Goal: Task Accomplishment & Management: Use online tool/utility

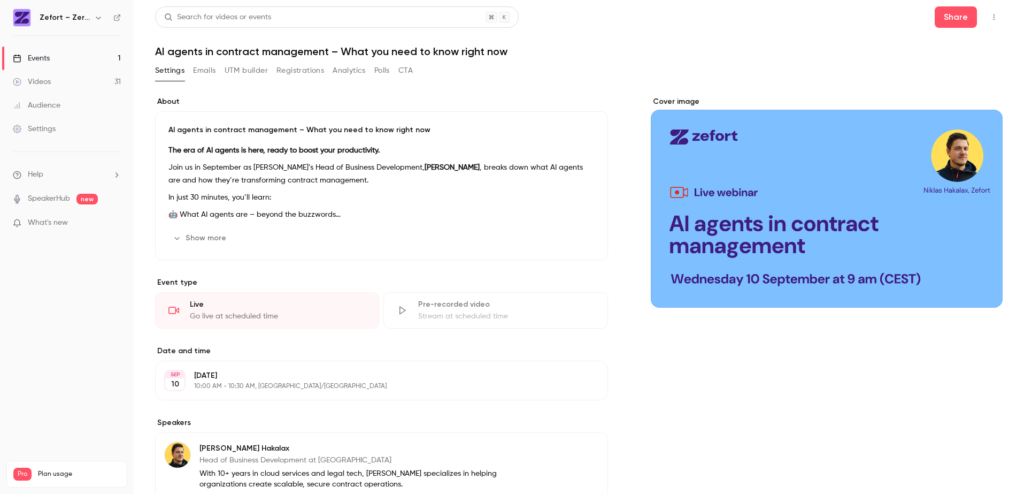
click at [305, 72] on button "Registrations" at bounding box center [301, 70] width 48 height 17
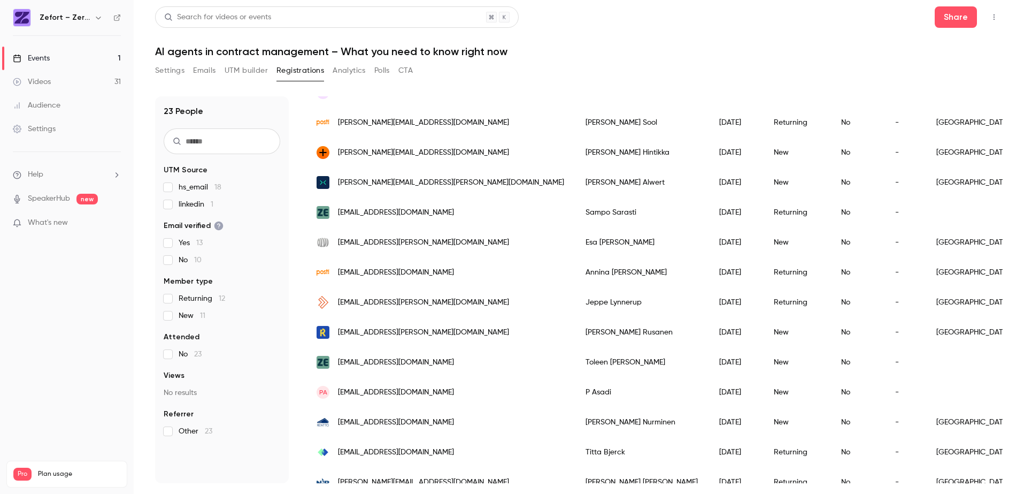
scroll to position [412, 0]
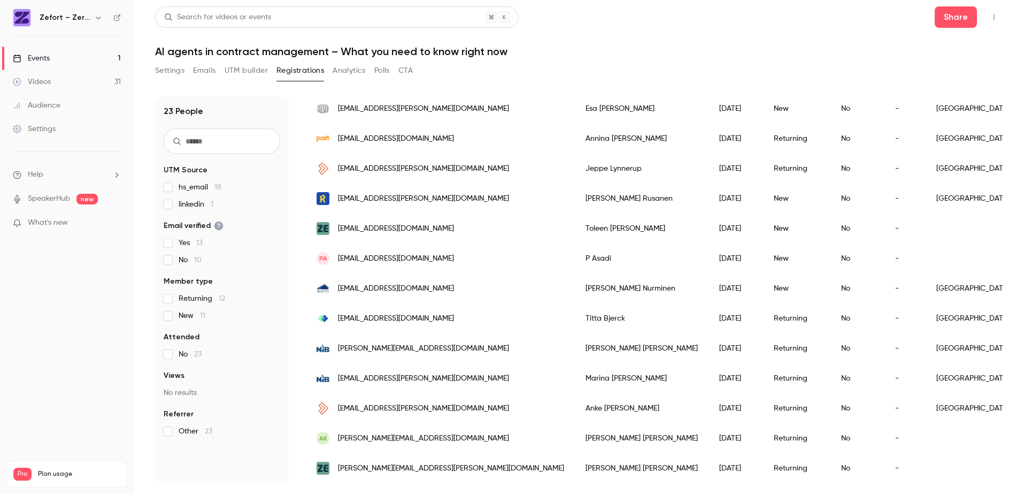
click at [178, 74] on button "Settings" at bounding box center [169, 70] width 29 height 17
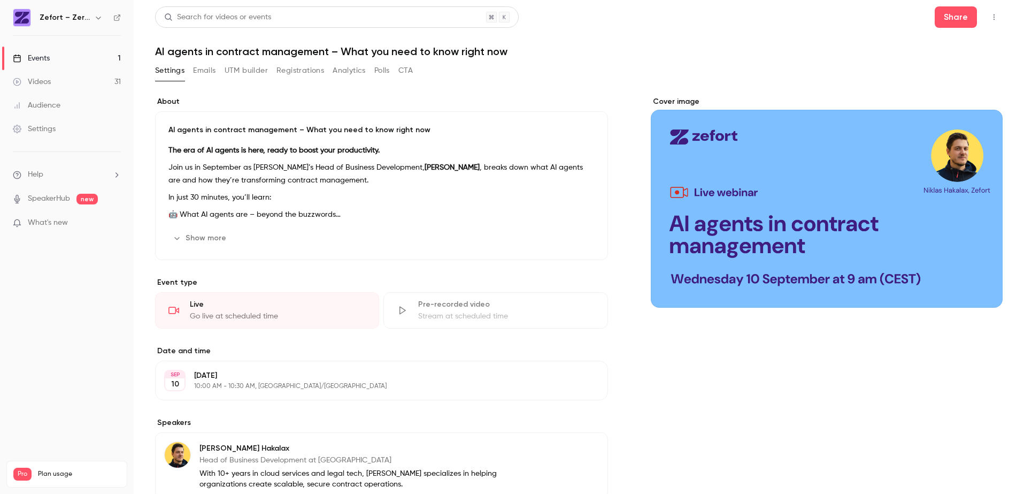
scroll to position [119, 0]
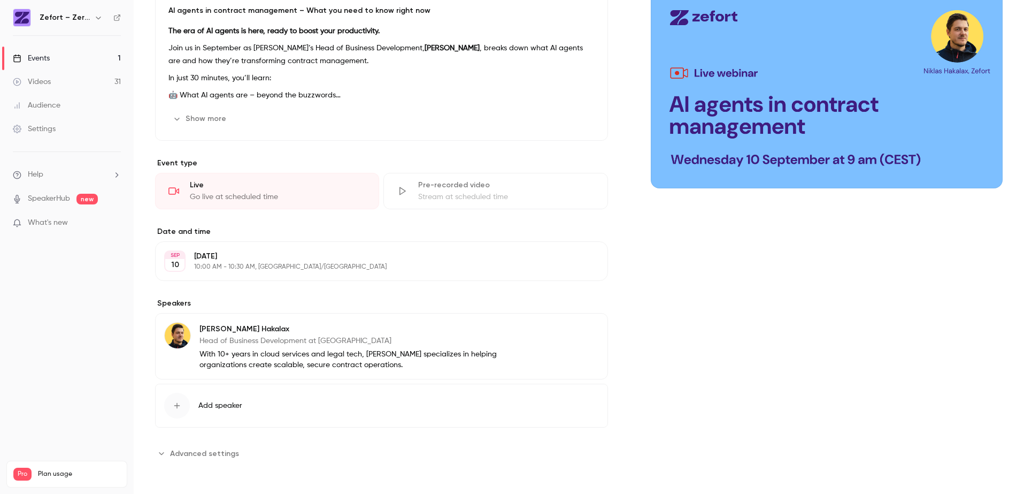
click at [224, 453] on span "Advanced settings" at bounding box center [204, 453] width 69 height 11
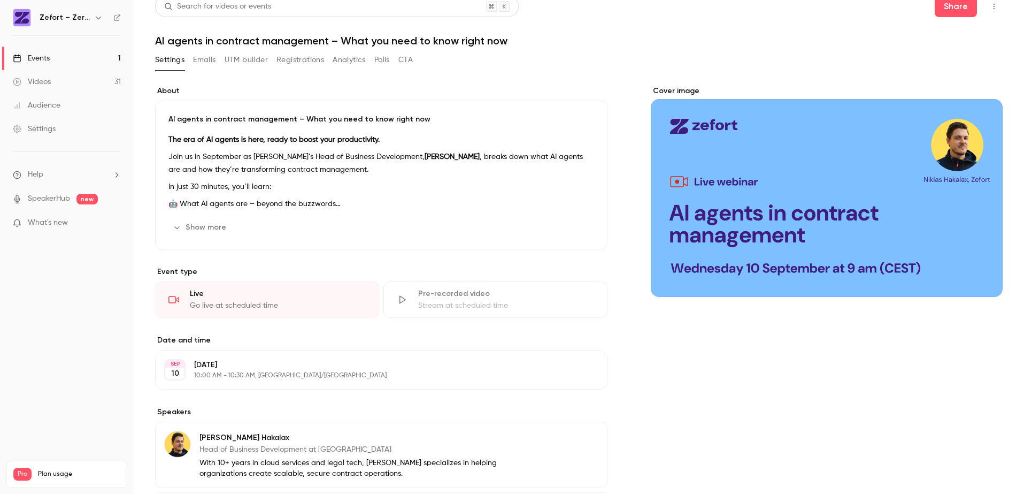
scroll to position [0, 0]
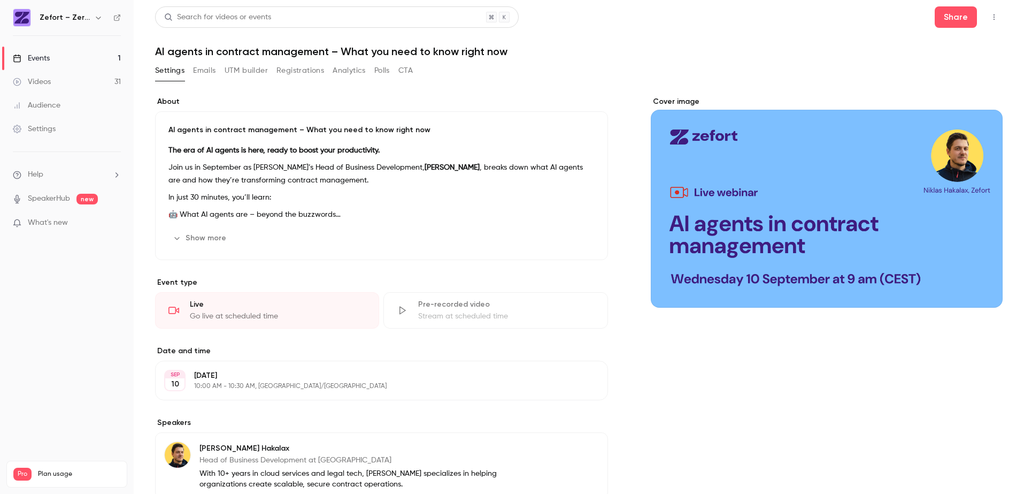
click at [990, 19] on icon "button" at bounding box center [994, 16] width 9 height 7
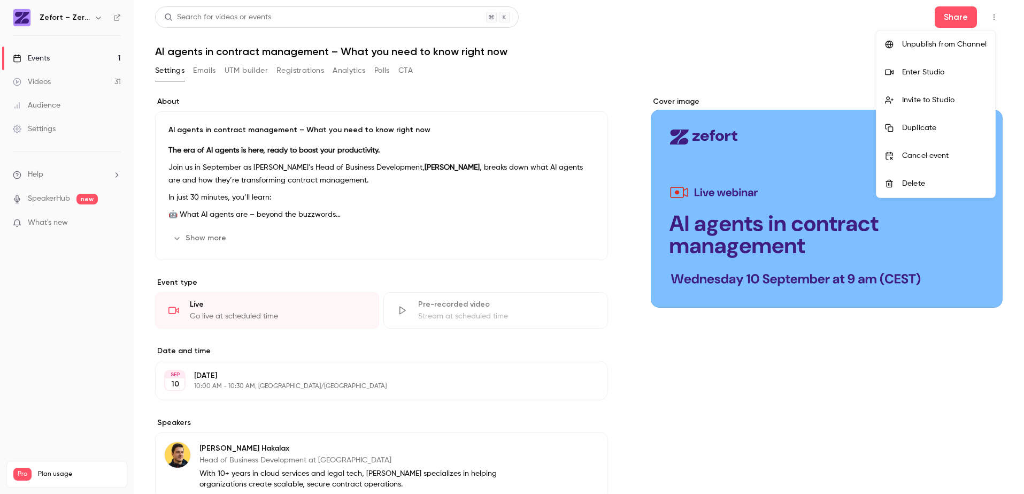
click at [672, 436] on div at bounding box center [512, 247] width 1024 height 494
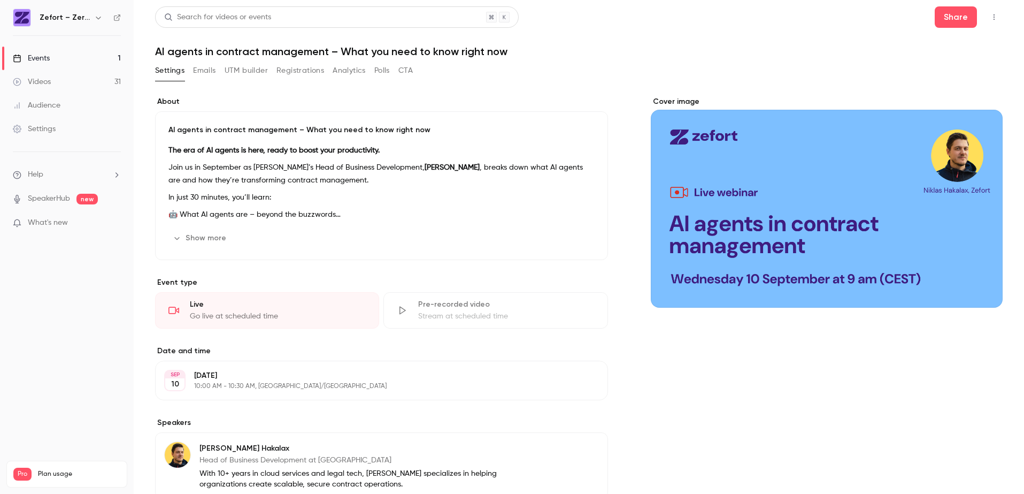
click at [349, 68] on button "Analytics" at bounding box center [349, 70] width 33 height 17
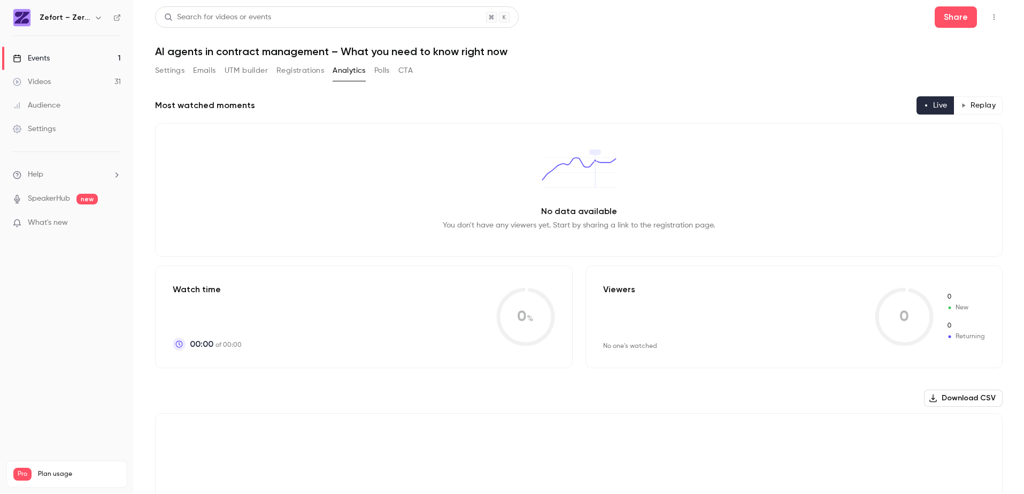
click at [290, 71] on button "Registrations" at bounding box center [301, 70] width 48 height 17
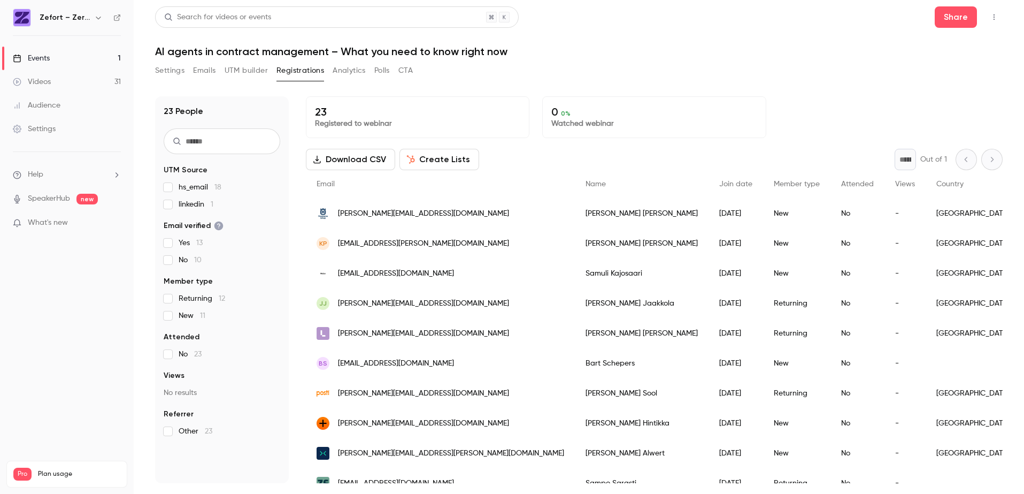
click at [445, 162] on button "Create Lists" at bounding box center [440, 159] width 80 height 21
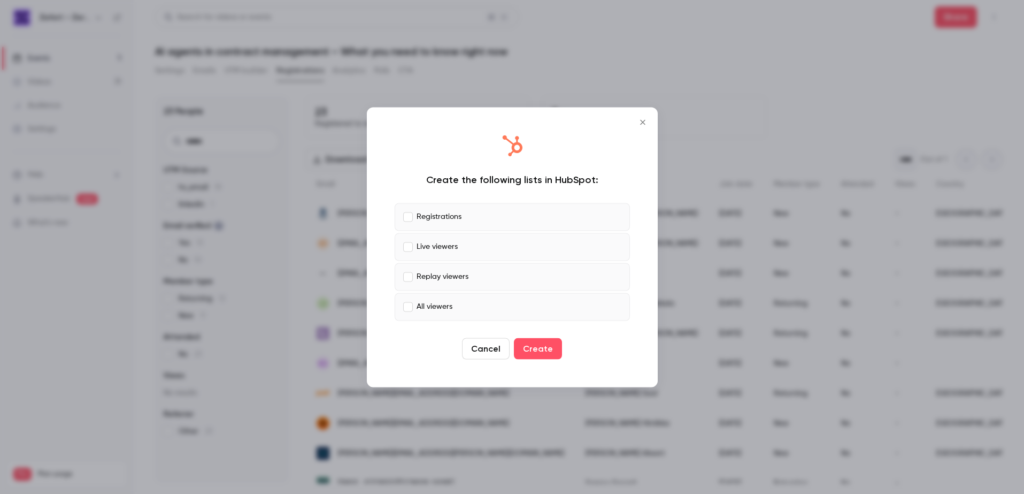
click at [453, 219] on p "Registrations" at bounding box center [439, 216] width 45 height 11
click at [548, 350] on button "Create" at bounding box center [538, 348] width 48 height 21
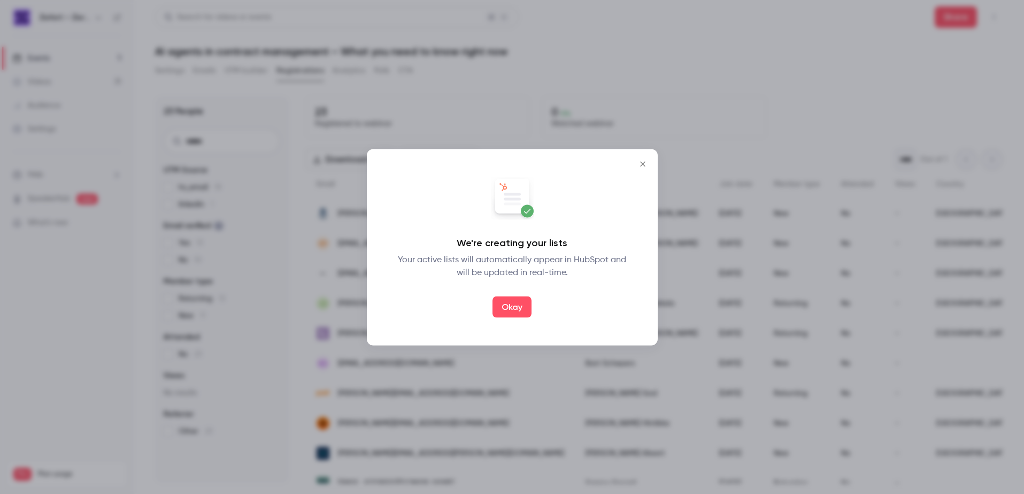
click at [516, 312] on button "Okay" at bounding box center [512, 306] width 39 height 21
